Goal: Transaction & Acquisition: Purchase product/service

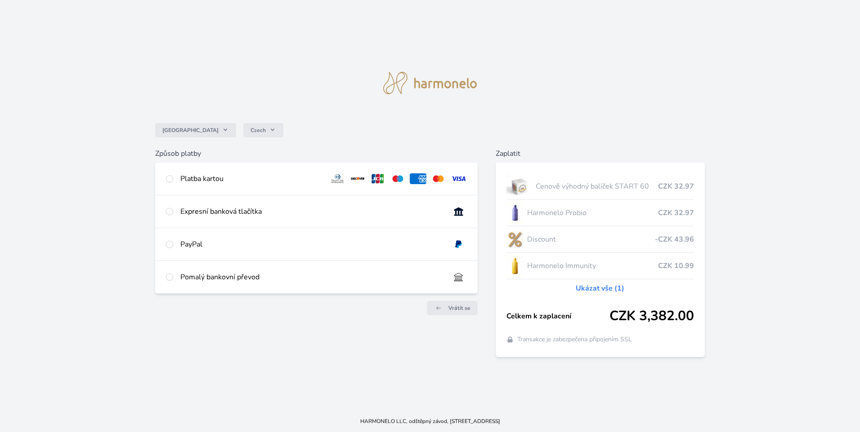
click at [186, 177] on div "Platba kartou" at bounding box center [250, 179] width 141 height 11
radio input "true"
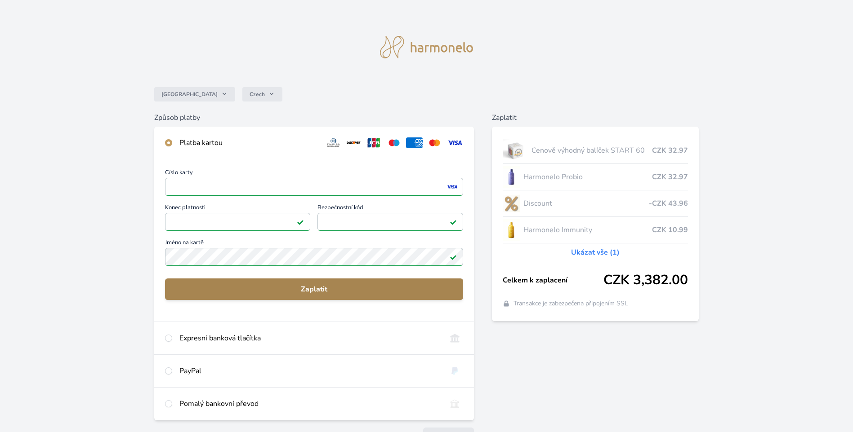
click at [353, 292] on span "Zaplatit" at bounding box center [314, 289] width 284 height 11
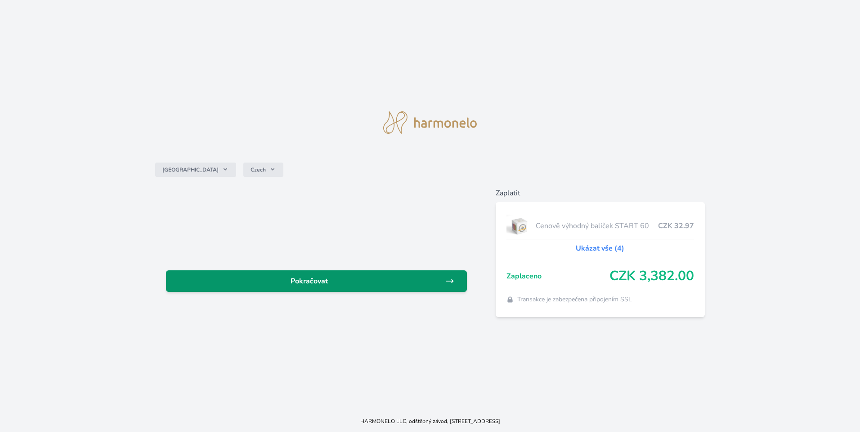
click at [426, 282] on span "Pokračovat" at bounding box center [309, 281] width 272 height 11
